Goal: Download file/media

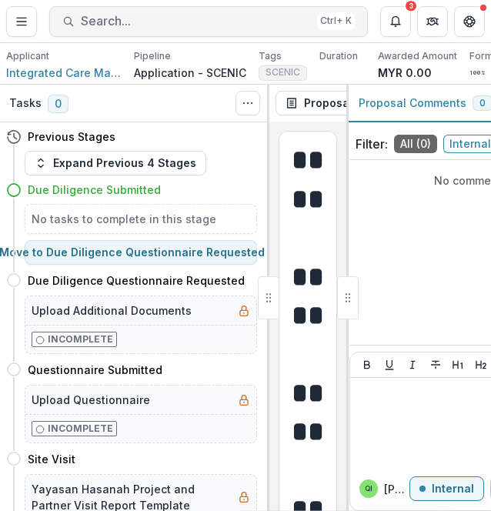
click at [162, 18] on span "Search..." at bounding box center [196, 21] width 230 height 15
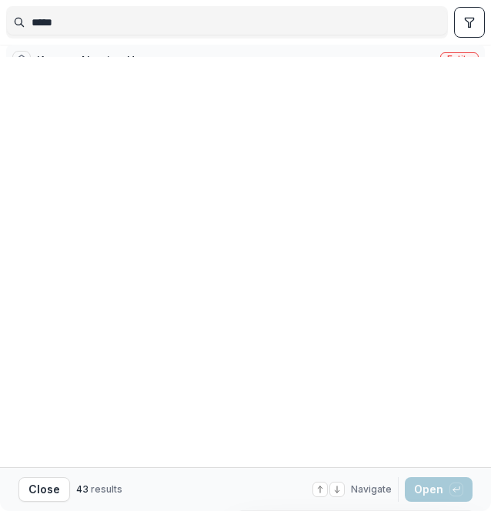
type input "*****"
click at [171, 72] on div "Kanaan Nursing Home Entity" at bounding box center [245, 60] width 479 height 31
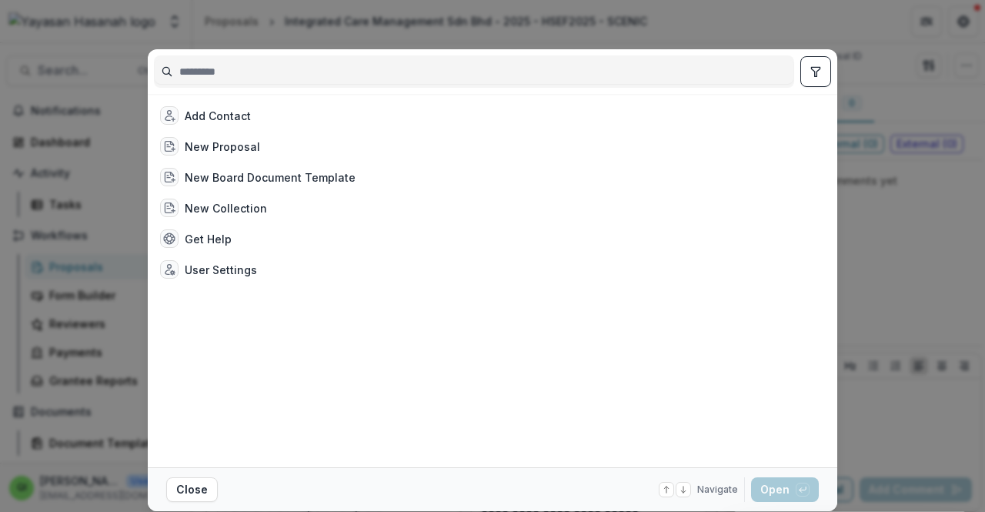
click at [490, 86] on div at bounding box center [474, 71] width 640 height 32
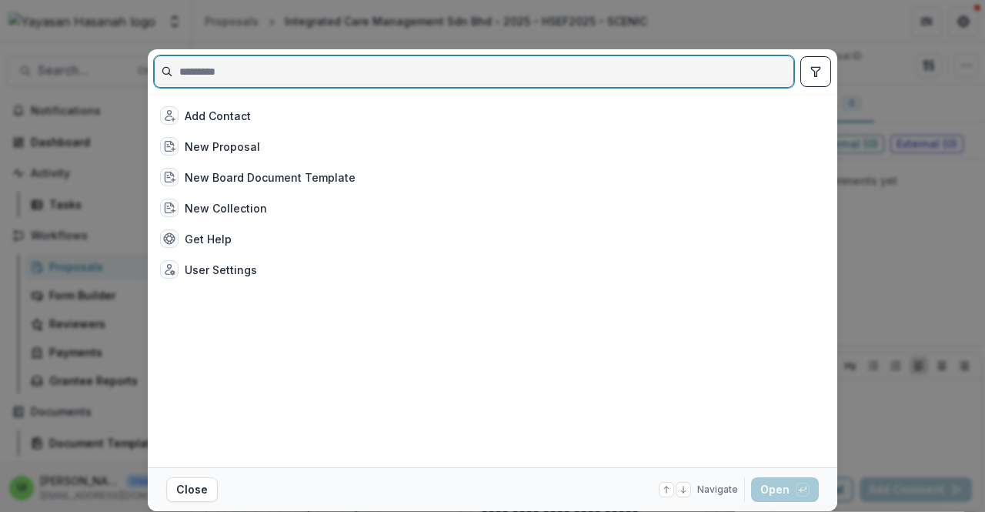
click at [490, 76] on input at bounding box center [474, 71] width 639 height 25
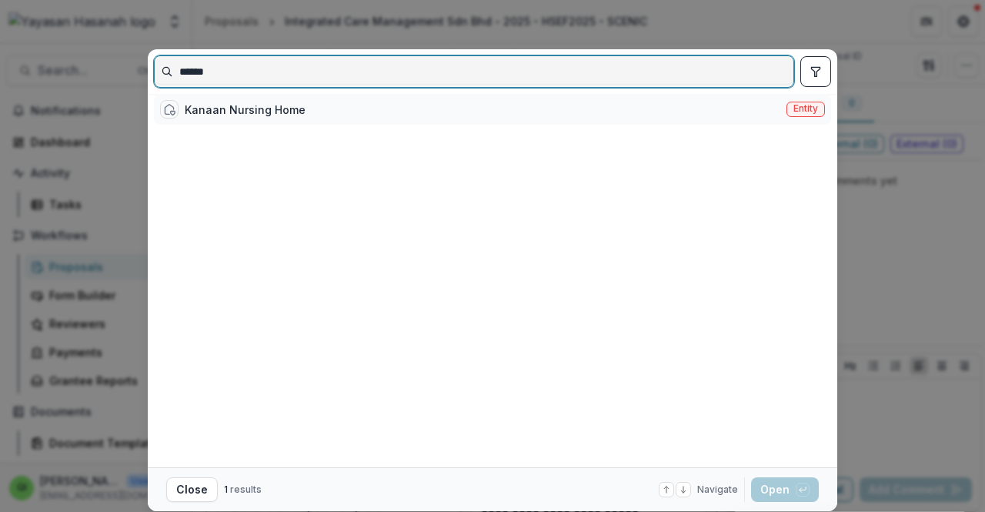
type input "******"
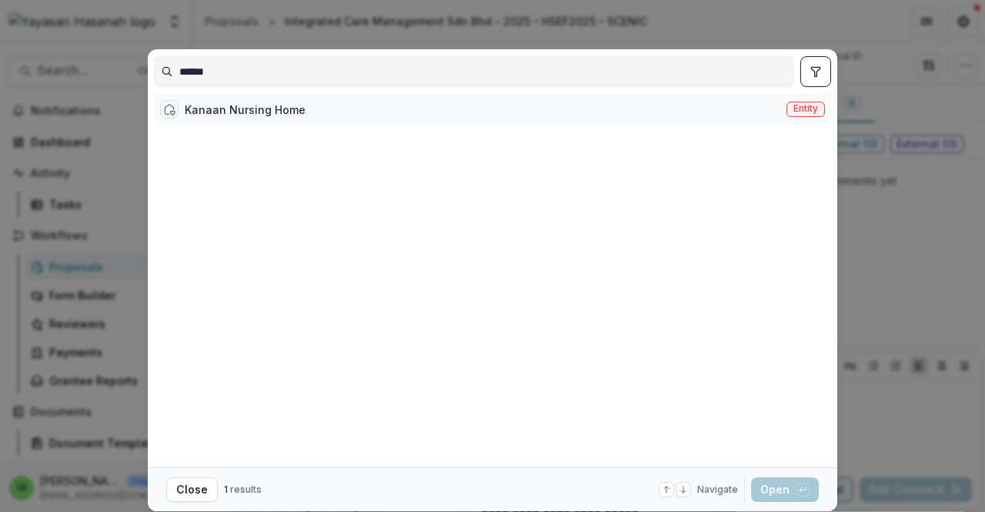
click at [265, 101] on div "Kanaan Nursing Home Entity" at bounding box center [492, 109] width 677 height 31
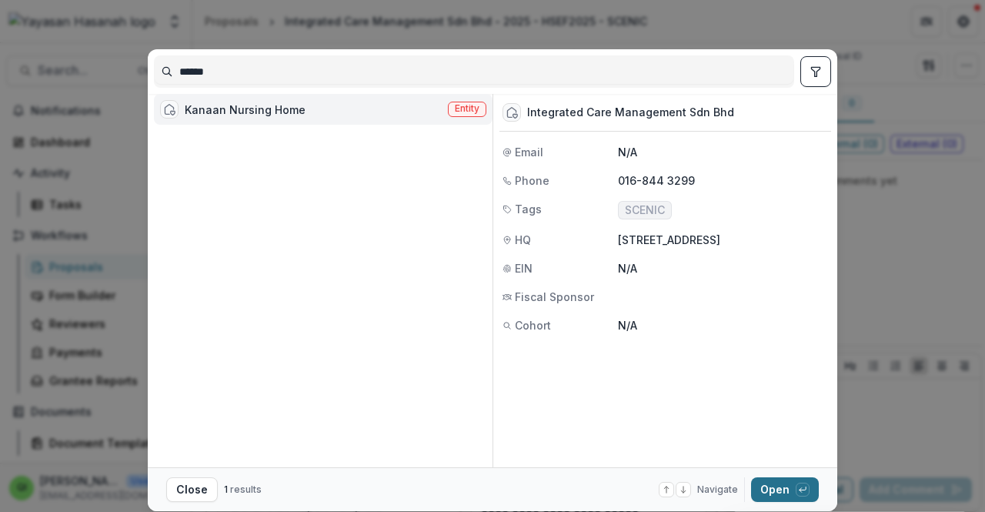
click at [490, 480] on button "Open with enter key" at bounding box center [785, 489] width 68 height 25
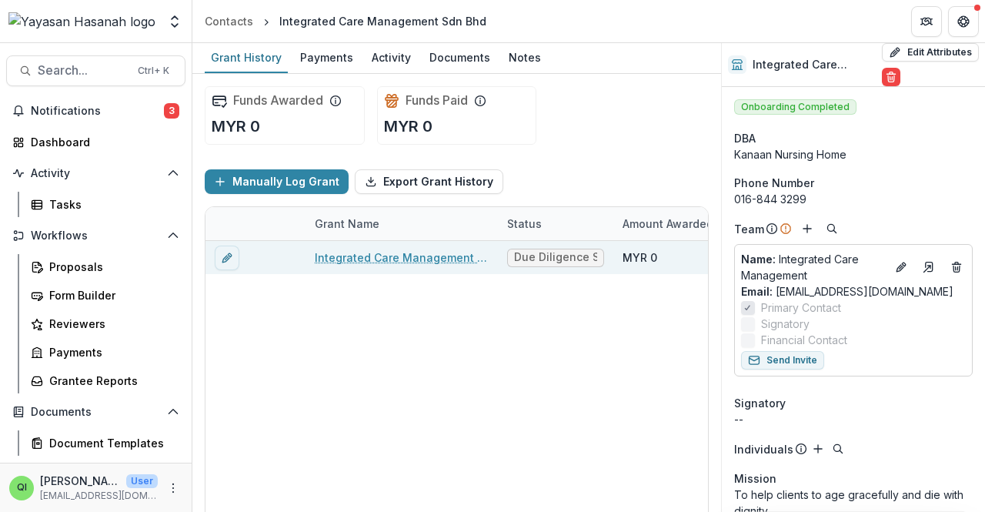
click at [445, 249] on link "Integrated Care Management Sdn Bhd - 2025 - HSEF2025 - SCENIC" at bounding box center [402, 257] width 174 height 16
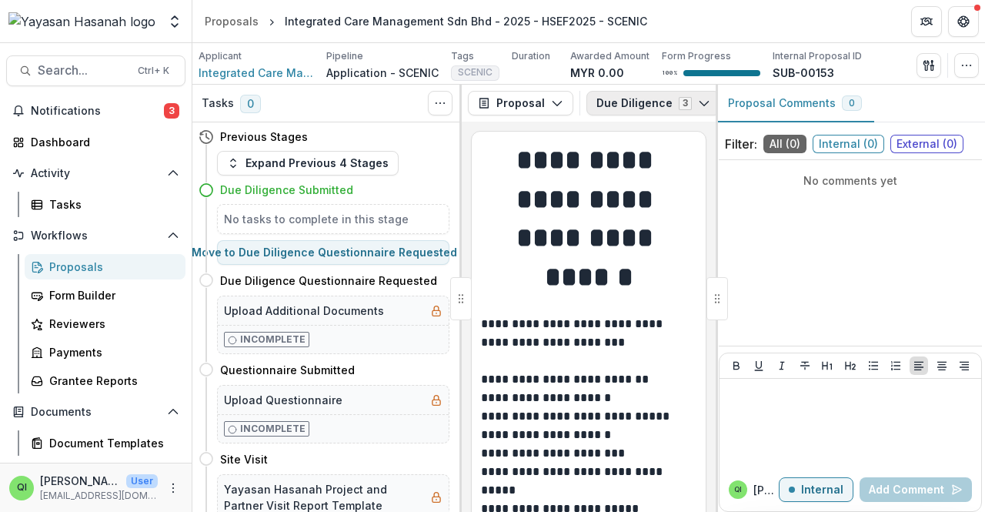
click at [490, 99] on button "Due Diligence 3" at bounding box center [654, 103] width 134 height 25
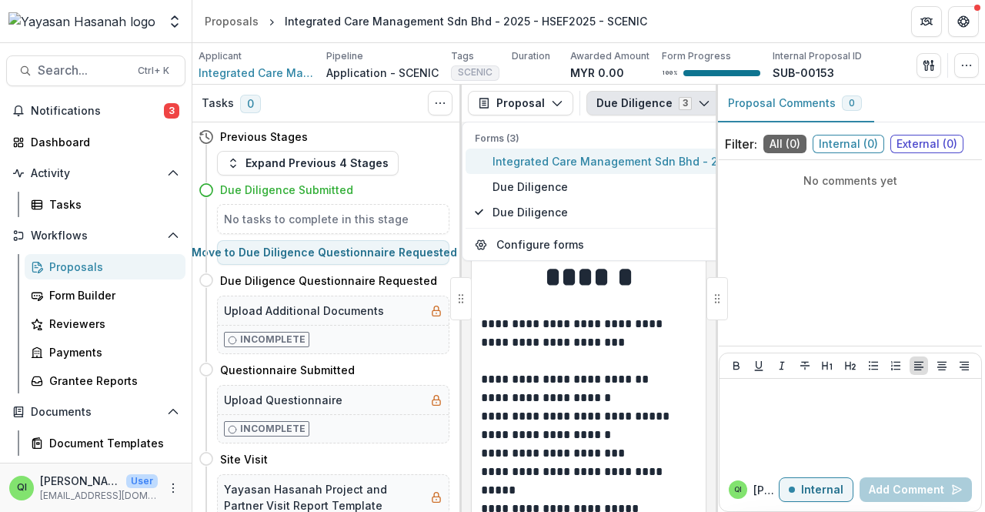
click at [490, 159] on span "Integrated Care Management Sdn Bhd - 2025 - HSEF2025 - SCENIC" at bounding box center [674, 161] width 363 height 16
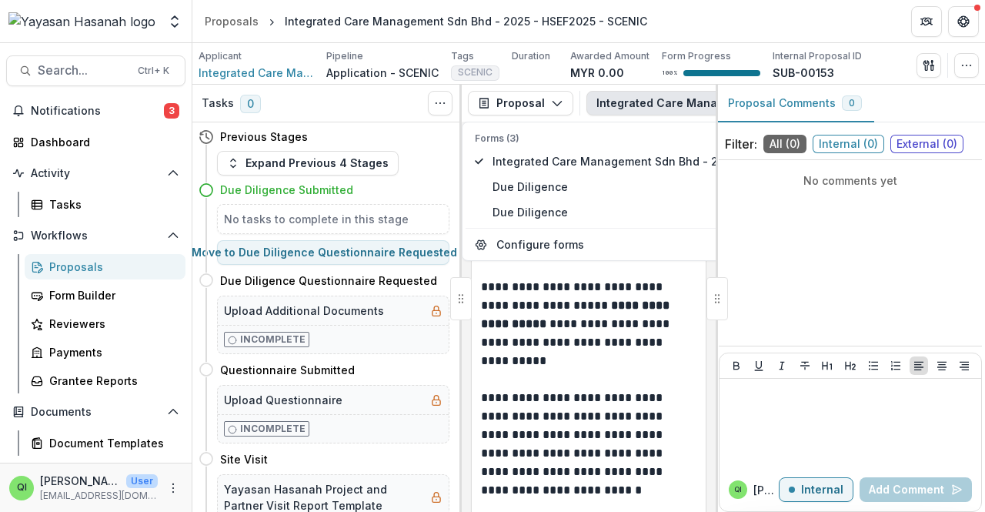
click at [490, 218] on div "No comments yet" at bounding box center [850, 252] width 263 height 173
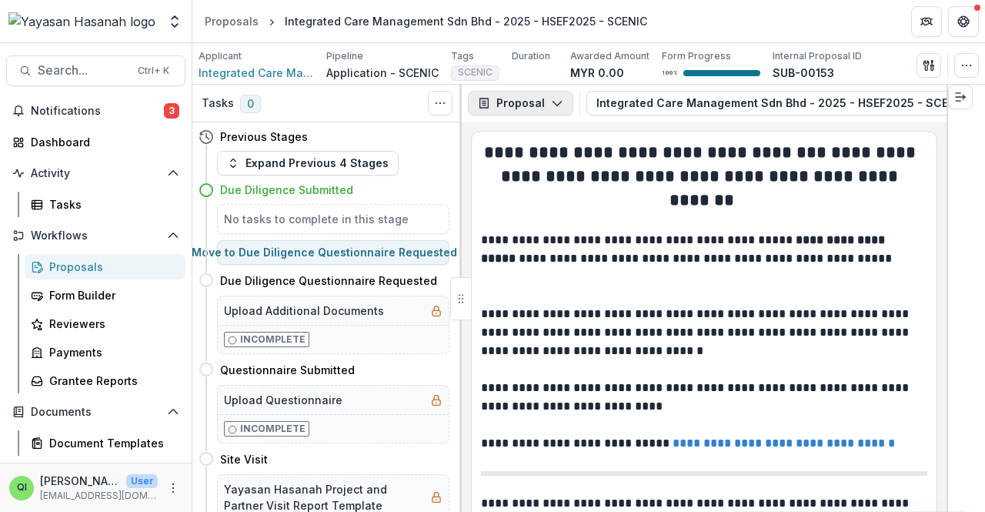
click at [490, 114] on button "Proposal" at bounding box center [520, 103] width 105 height 25
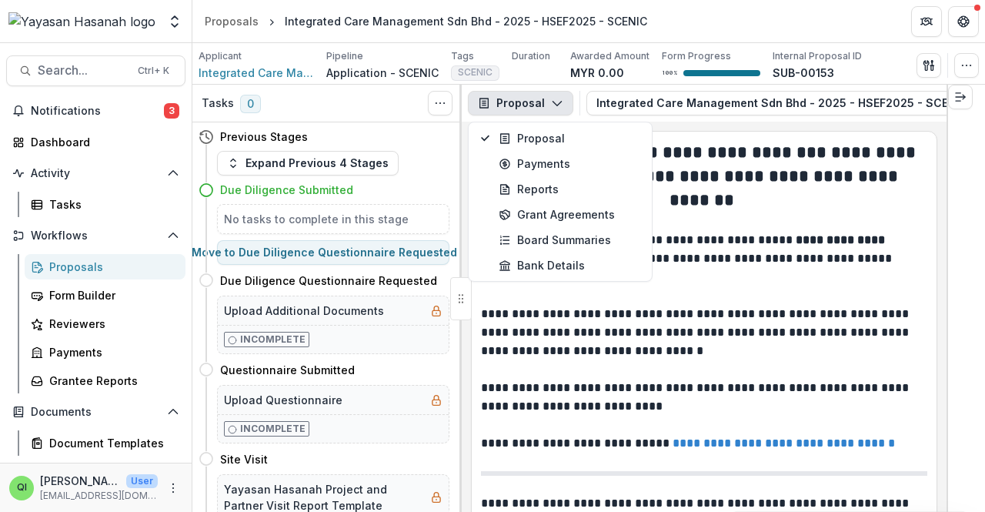
click at [490, 131] on div "**********" at bounding box center [704, 317] width 485 height 390
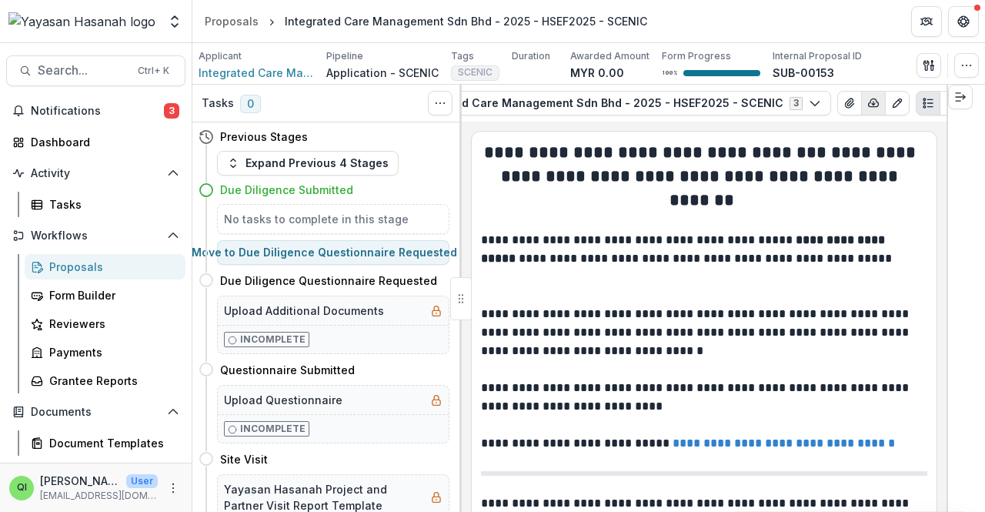
scroll to position [0, 185]
click at [490, 106] on button "View Attached Files" at bounding box center [850, 103] width 25 height 25
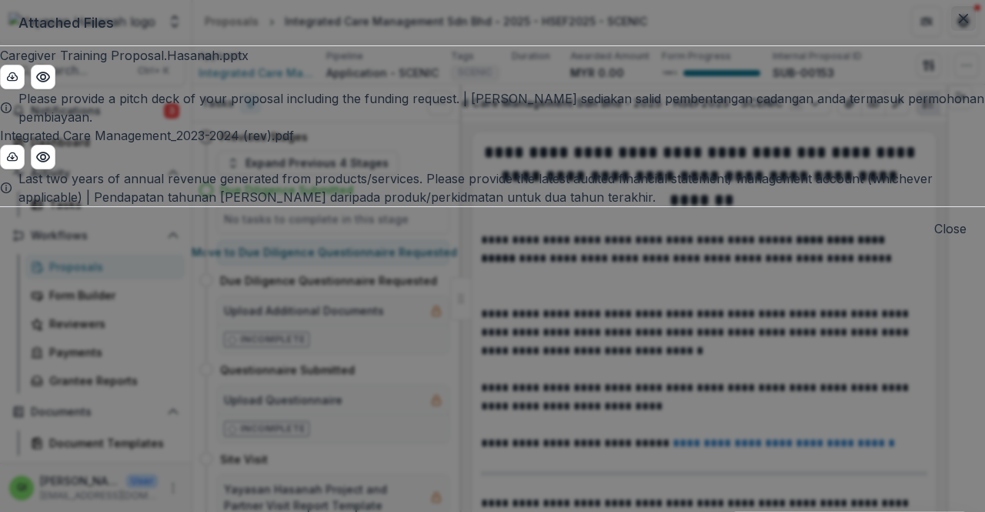
click at [490, 31] on button "Close" at bounding box center [963, 18] width 25 height 25
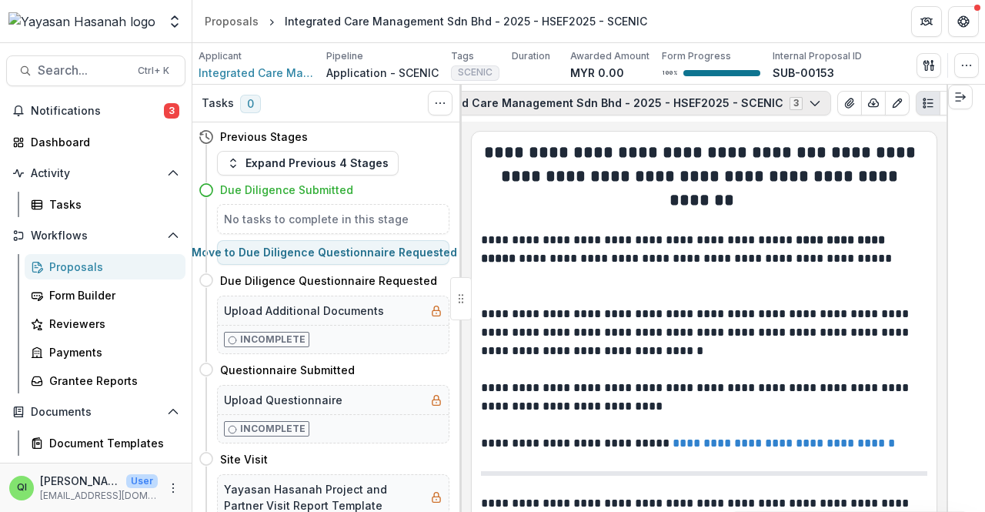
click at [490, 100] on button "Integrated Care Management Sdn Bhd - 2025 - HSEF2025 - SCENIC 3" at bounding box center [617, 103] width 430 height 25
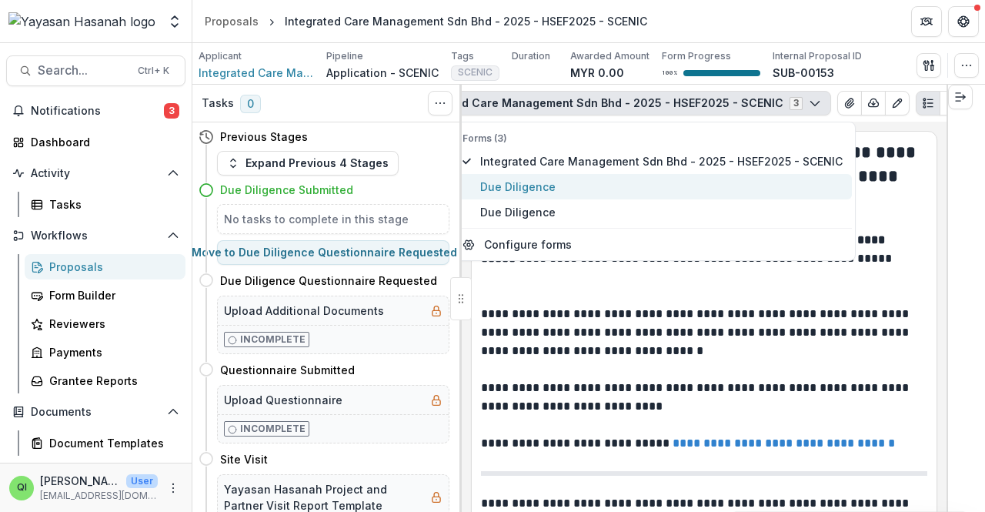
click at [490, 182] on span "Due Diligence" at bounding box center [661, 187] width 363 height 16
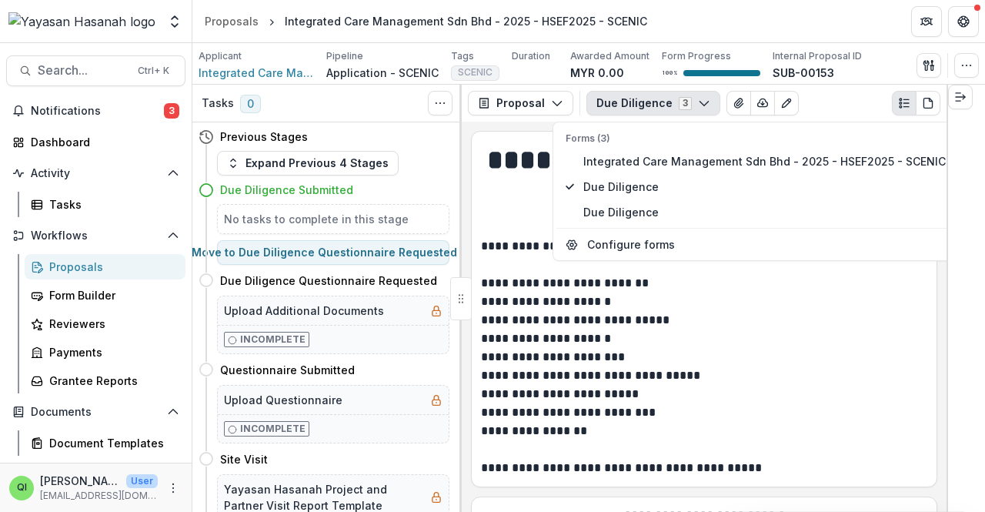
scroll to position [0, 0]
click at [490, 103] on icon "View Attached Files" at bounding box center [739, 103] width 12 height 12
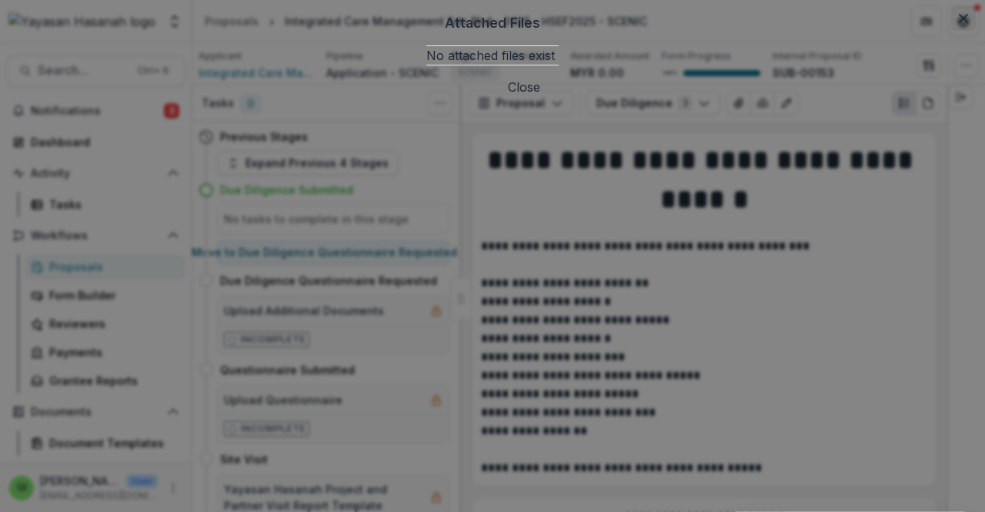
click at [490, 31] on button "Close" at bounding box center [963, 18] width 25 height 25
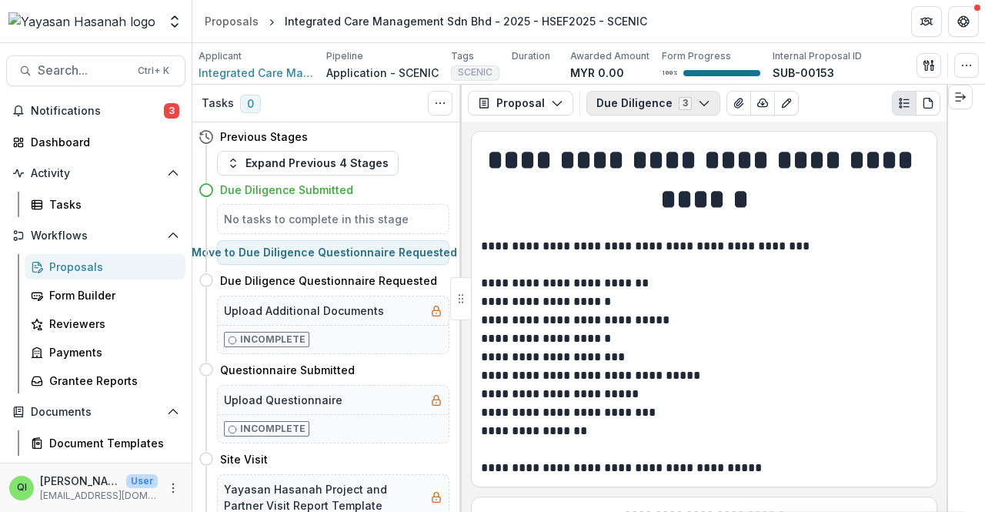
click at [490, 99] on button "Due Diligence 3" at bounding box center [654, 103] width 134 height 25
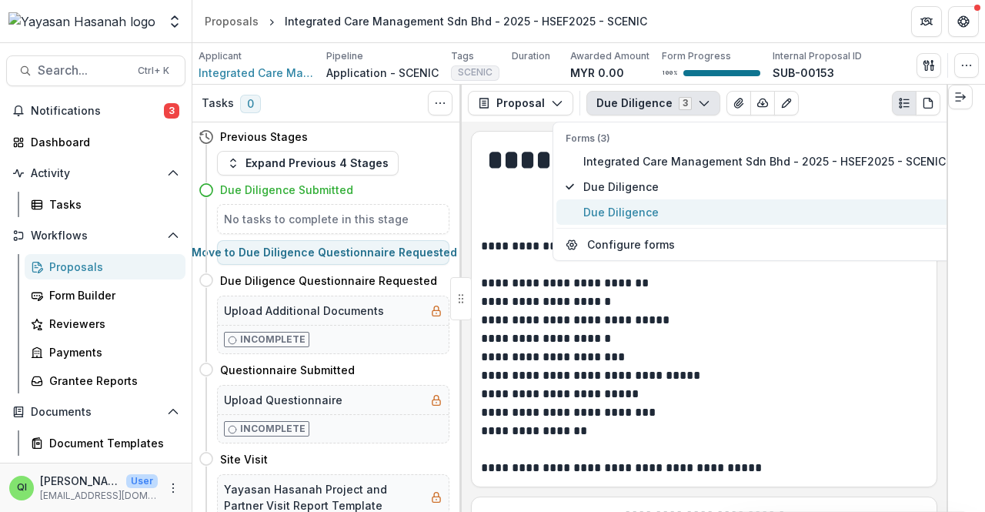
click at [490, 215] on span "Due Diligence" at bounding box center [764, 212] width 363 height 16
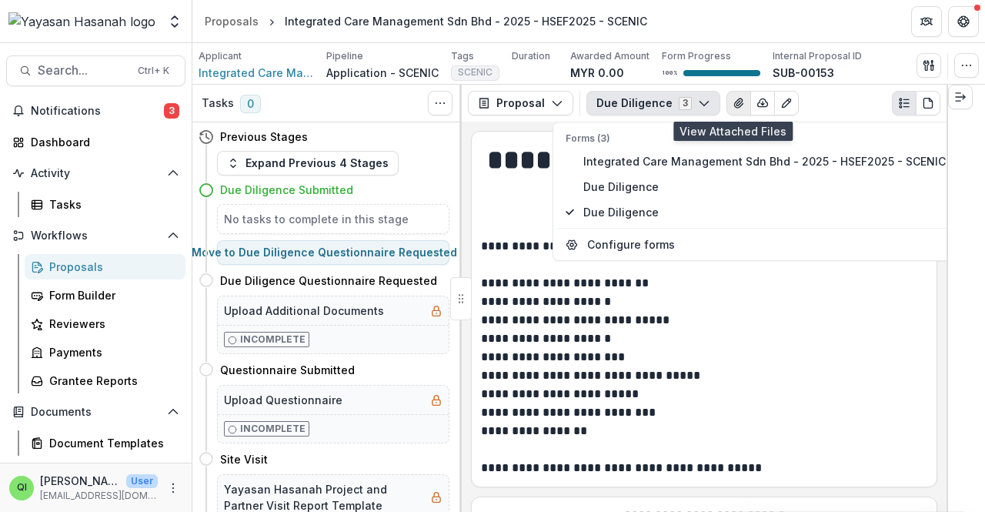
click at [490, 99] on icon "View Attached Files" at bounding box center [739, 103] width 12 height 12
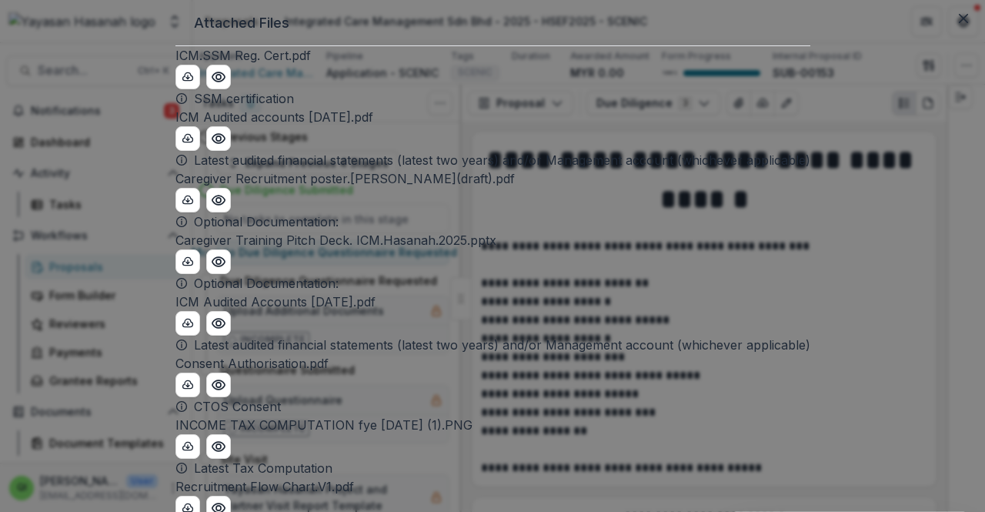
click at [490, 80] on div "Attached Files ICM.SSM Reg. Cert.pdf SSM certification ICM Audited accounts [DA…" at bounding box center [492, 256] width 985 height 512
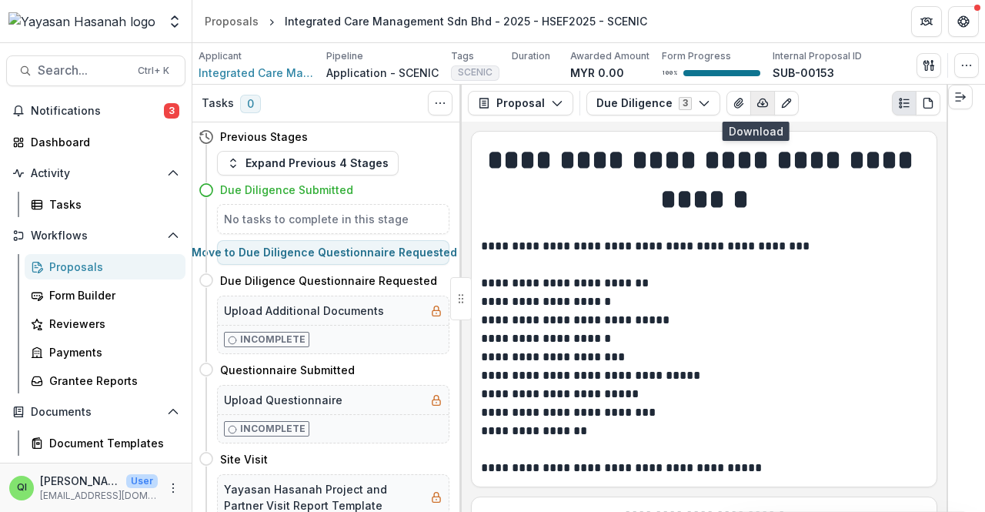
click at [490, 107] on icon "button" at bounding box center [763, 103] width 12 height 12
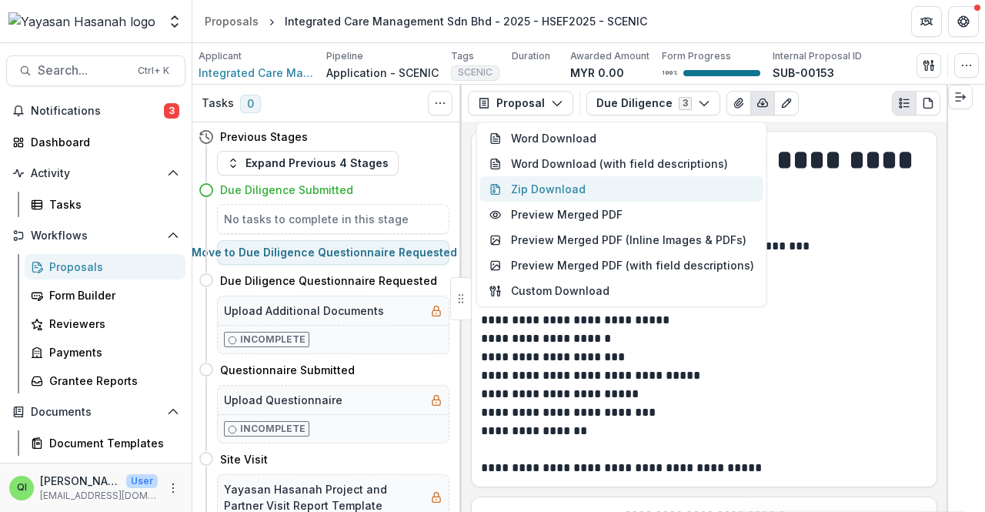
click at [490, 179] on button "Zip Download" at bounding box center [621, 188] width 283 height 25
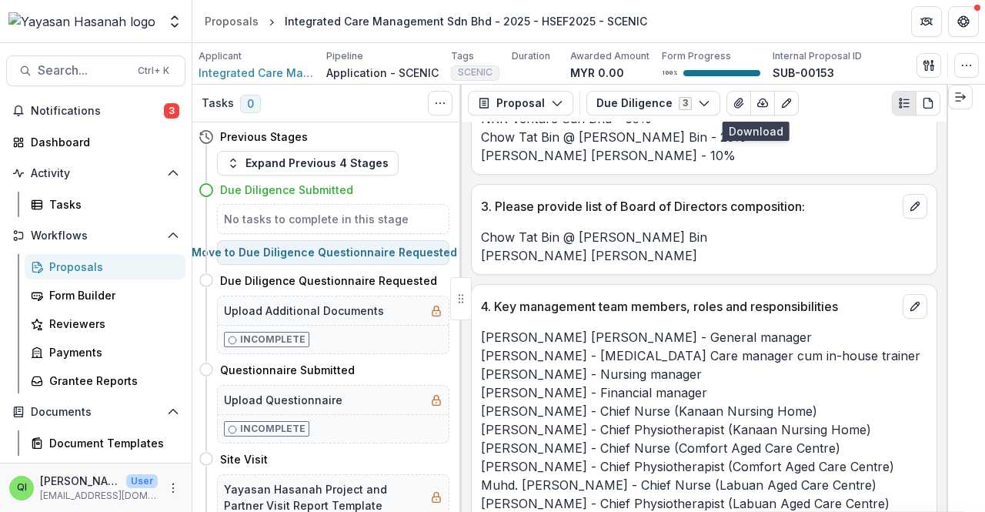
scroll to position [385, 0]
